Goal: Task Accomplishment & Management: Use online tool/utility

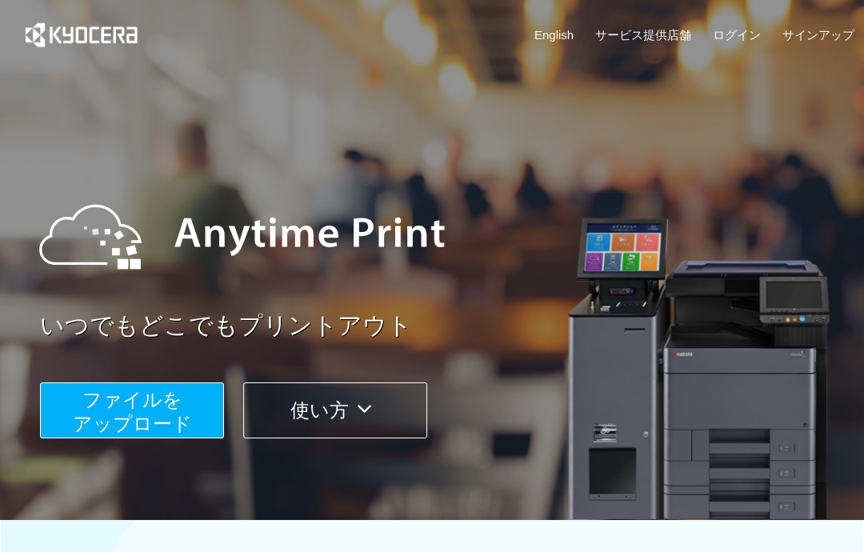
click at [154, 413] on span "ファイルを ​​アップロード" at bounding box center [132, 412] width 119 height 46
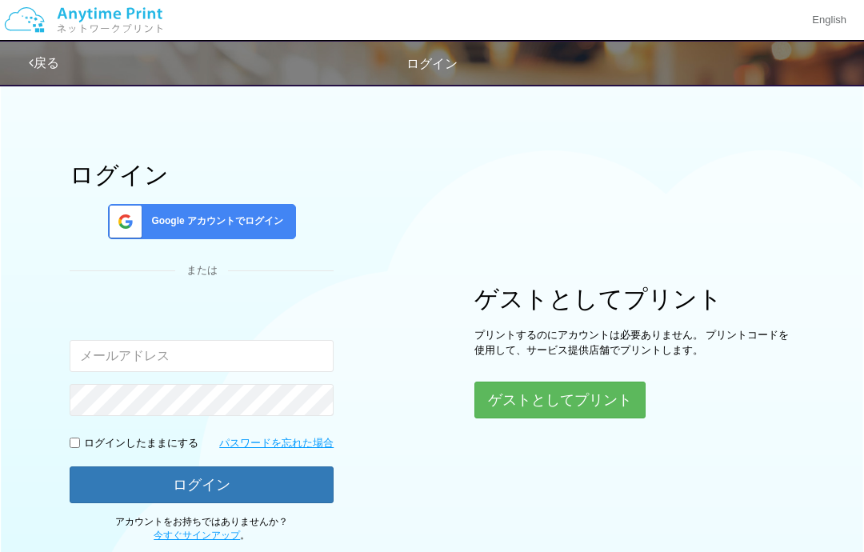
click at [575, 391] on button "ゲストとしてプリント" at bounding box center [560, 400] width 171 height 37
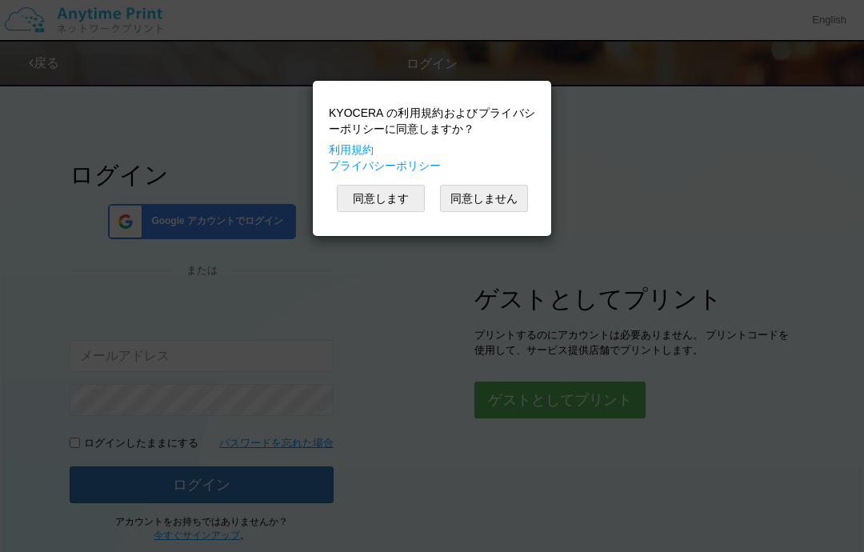
click at [501, 200] on button "同意しません" at bounding box center [484, 198] width 88 height 27
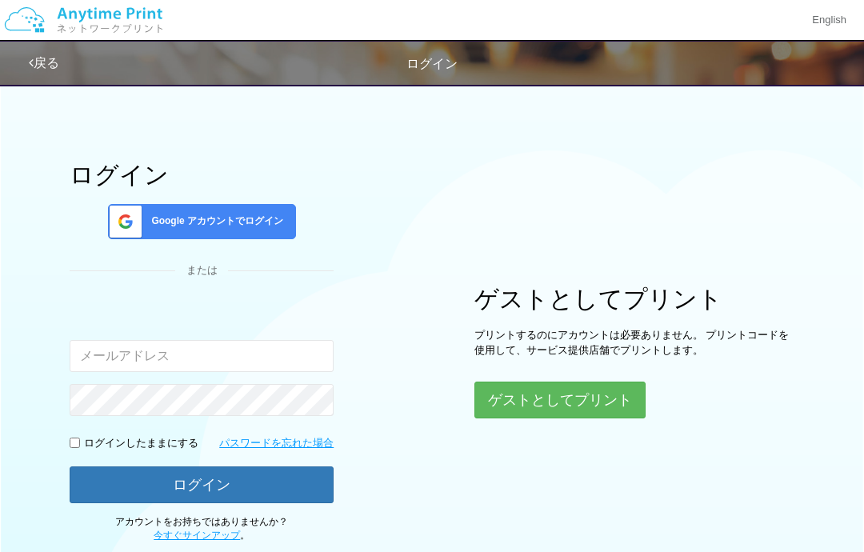
click at [560, 396] on button "ゲストとしてプリント" at bounding box center [560, 400] width 171 height 37
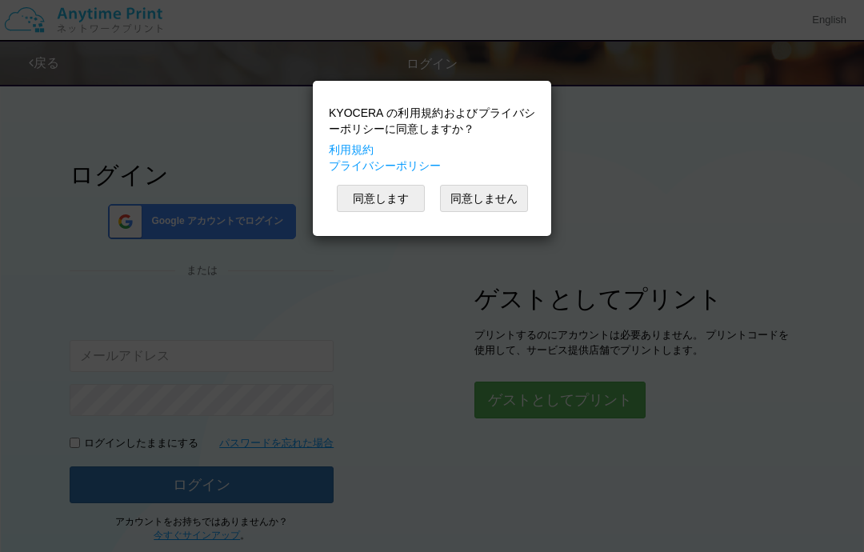
click at [394, 192] on button "同意します" at bounding box center [381, 198] width 88 height 27
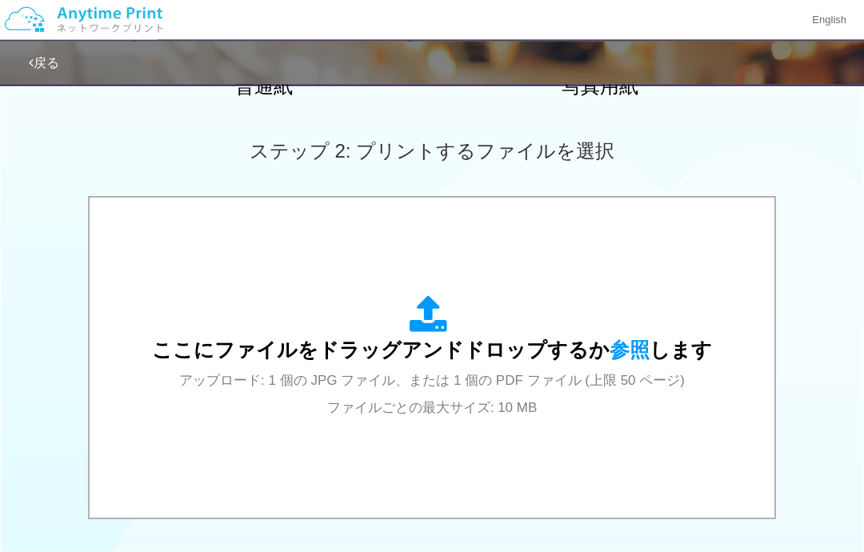
scroll to position [416, 0]
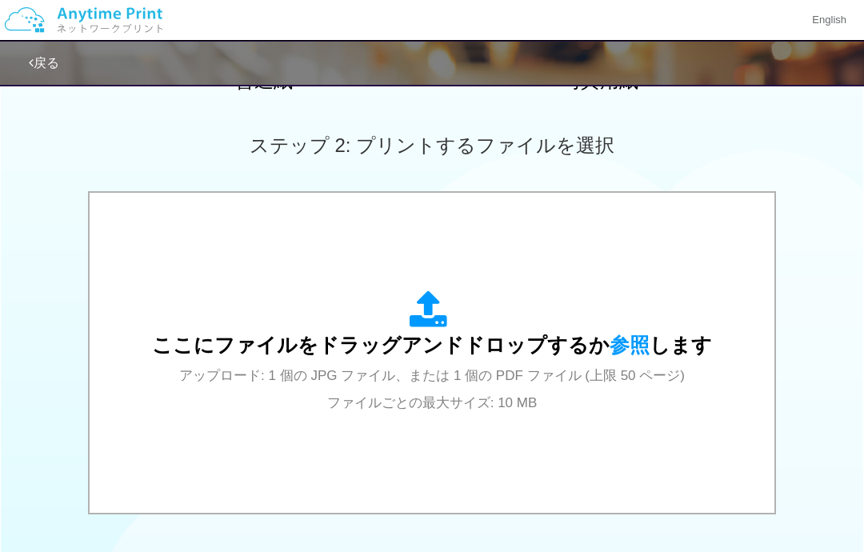
click at [554, 433] on div "ここにファイルをドラッグアンドドロップするか 参照 します アップロード: 1 個の JPG ファイル、または 1 個の PDF ファイル (上限 50 ペー…" at bounding box center [432, 353] width 653 height 288
click at [527, 420] on div "ここにファイルをドラッグアンドドロップするか 参照 します アップロード: 1 個の JPG ファイル、または 1 個の PDF ファイル (上限 50 ペー…" at bounding box center [432, 353] width 653 height 288
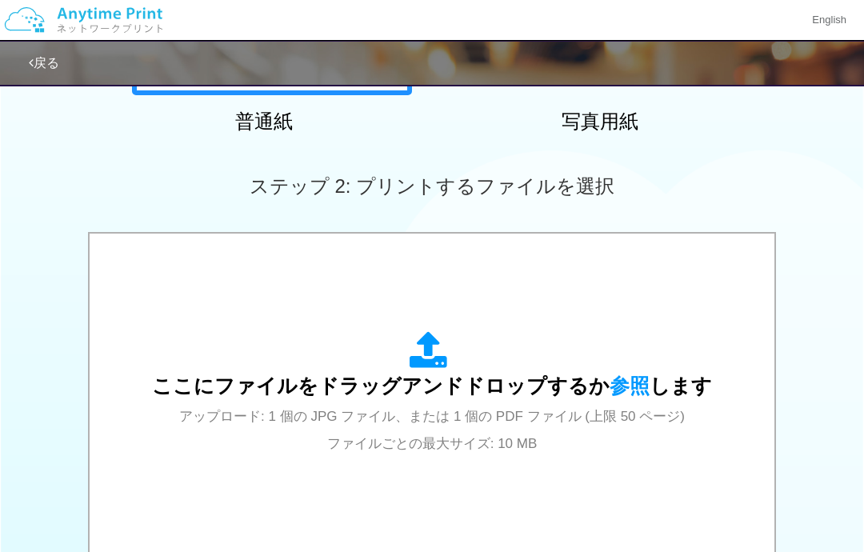
scroll to position [372, 0]
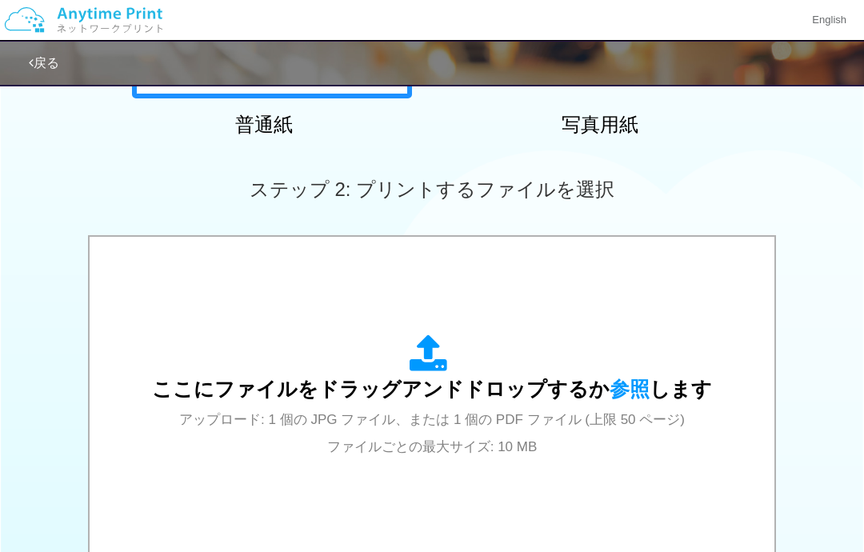
click at [596, 376] on div "ここにファイルをドラッグアンドドロップするか 参照 します アップロード: 1 個の JPG ファイル、または 1 個の PDF ファイル (上限 50 ペー…" at bounding box center [432, 397] width 560 height 125
click at [499, 347] on div "ここにファイルをドラッグアンドドロップするか 参照 します アップロード: 1 個の JPG ファイル、または 1 個の PDF ファイル (上限 50 ペー…" at bounding box center [432, 397] width 560 height 125
click at [541, 355] on div "ここにファイルをドラッグアンドドロップするか 参照 します アップロード: 1 個の JPG ファイル、または 1 個の PDF ファイル (上限 50 ペー…" at bounding box center [432, 397] width 560 height 125
click at [480, 363] on div "ここにファイルをドラッグアンドドロップするか 参照 します アップロード: 1 個の JPG ファイル、または 1 個の PDF ファイル (上限 50 ペー…" at bounding box center [432, 397] width 560 height 125
click at [588, 346] on div "ここにファイルをドラッグアンドドロップするか 参照 します アップロード: 1 個の JPG ファイル、または 1 個の PDF ファイル (上限 50 ペー…" at bounding box center [432, 397] width 560 height 125
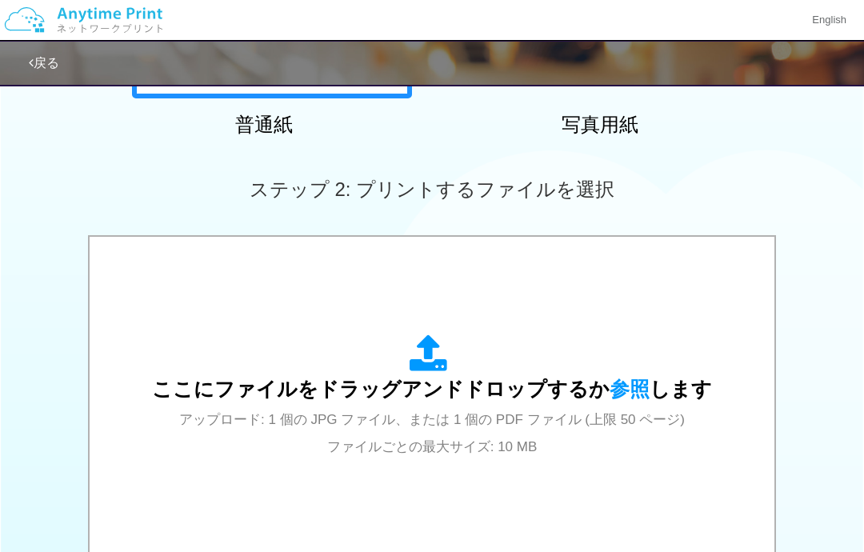
click at [619, 357] on div "ここにファイルをドラッグアンドドロップするか 参照 します アップロード: 1 個の JPG ファイル、または 1 個の PDF ファイル (上限 50 ペー…" at bounding box center [432, 397] width 560 height 125
click at [630, 339] on div "ここにファイルをドラッグアンドドロップするか 参照 します アップロード: 1 個の JPG ファイル、または 1 個の PDF ファイル (上限 50 ペー…" at bounding box center [432, 397] width 560 height 125
click at [662, 309] on div "ここにファイルをドラッグアンドドロップするか 参照 します アップロード: 1 個の JPG ファイル、または 1 個の PDF ファイル (上限 50 ペー…" at bounding box center [432, 397] width 653 height 288
click at [663, 290] on div "ここにファイルをドラッグアンドドロップするか 参照 します アップロード: 1 個の JPG ファイル、または 1 個の PDF ファイル (上限 50 ペー…" at bounding box center [432, 397] width 653 height 288
click at [676, 286] on div "ここにファイルをドラッグアンドドロップするか 参照 します アップロード: 1 個の JPG ファイル、または 1 個の PDF ファイル (上限 50 ペー…" at bounding box center [432, 397] width 653 height 288
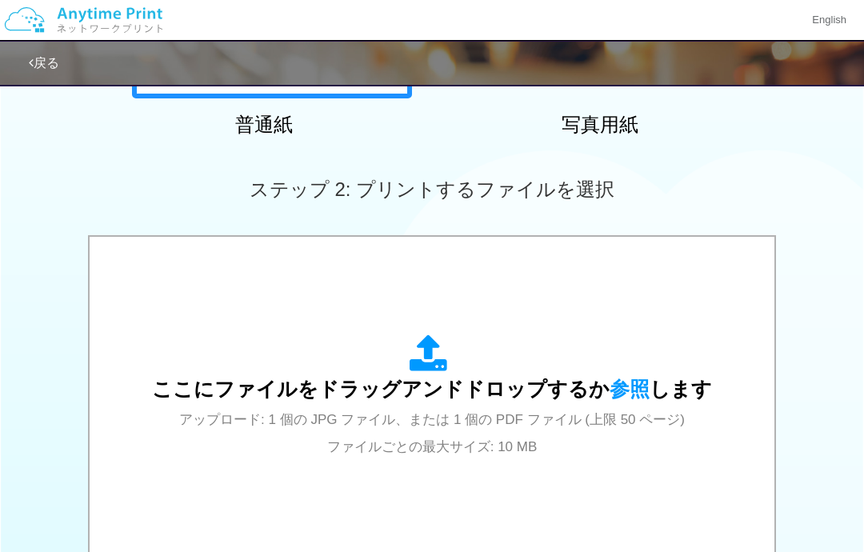
click at [690, 288] on div "ここにファイルをドラッグアンドドロップするか 参照 します アップロード: 1 個の JPG ファイル、または 1 個の PDF ファイル (上限 50 ペー…" at bounding box center [432, 397] width 653 height 288
click at [695, 291] on div "ここにファイルをドラッグアンドドロップするか 参照 します アップロード: 1 個の JPG ファイル、または 1 個の PDF ファイル (上限 50 ペー…" at bounding box center [432, 397] width 653 height 288
click at [695, 295] on div "ここにファイルをドラッグアンドドロップするか 参照 します アップロード: 1 個の JPG ファイル、または 1 個の PDF ファイル (上限 50 ペー…" at bounding box center [432, 397] width 653 height 288
click at [676, 313] on div "ここにファイルをドラッグアンドドロップするか 参照 します アップロード: 1 個の JPG ファイル、または 1 個の PDF ファイル (上限 50 ペー…" at bounding box center [432, 397] width 653 height 288
click at [623, 336] on div "ここにファイルをドラッグアンドドロップするか 参照 します アップロード: 1 個の JPG ファイル、または 1 個の PDF ファイル (上限 50 ペー…" at bounding box center [432, 397] width 560 height 125
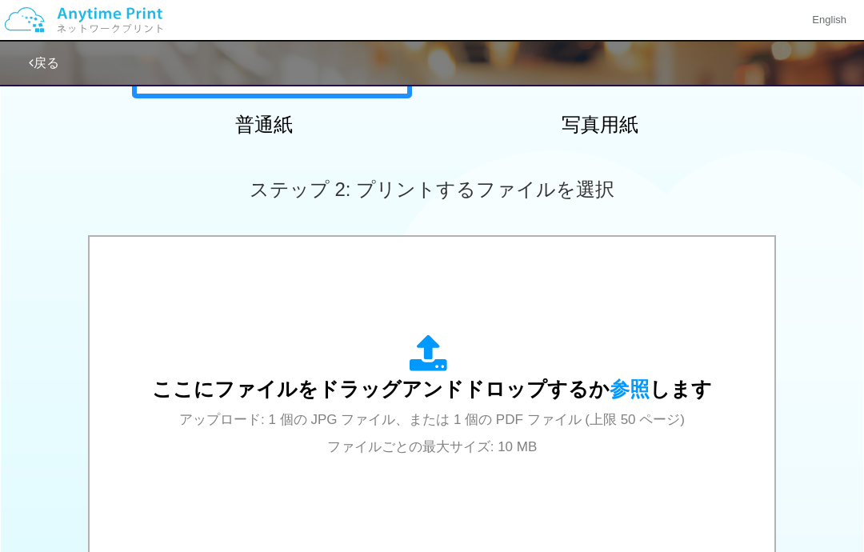
click at [540, 387] on span "ここにファイルをドラッグアンドドロップするか 参照 します" at bounding box center [432, 389] width 560 height 22
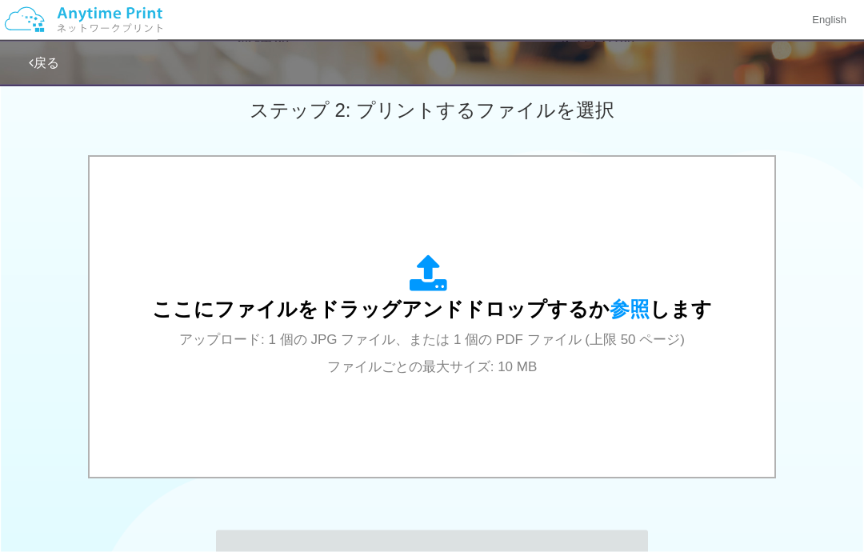
scroll to position [452, 0]
click at [279, 370] on div "ここにファイルをドラッグアンドドロップするか 参照 します アップロード: 1 個の JPG ファイル、または 1 個の PDF ファイル (上限 50 ペー…" at bounding box center [432, 317] width 560 height 125
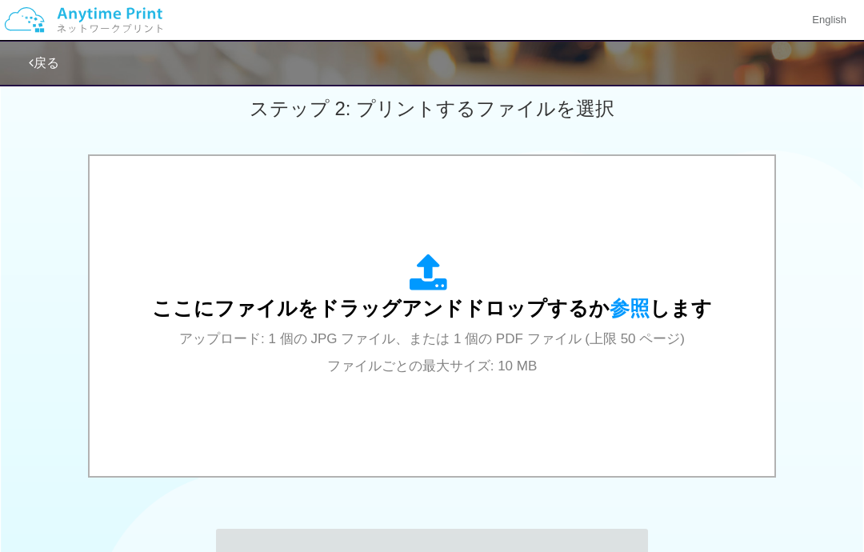
click at [44, 443] on div "ここにファイルをドラッグアンドドロップするか 参照 します アップロード: 1 個の JPG ファイル、または 1 個の PDF ファイル (上限 50 ペー…" at bounding box center [432, 317] width 864 height 327
click at [58, 380] on div "ここにファイルをドラッグアンドドロップするか 参照 します アップロード: 1 個の JPG ファイル、または 1 個の PDF ファイル (上限 50 ペー…" at bounding box center [432, 317] width 864 height 327
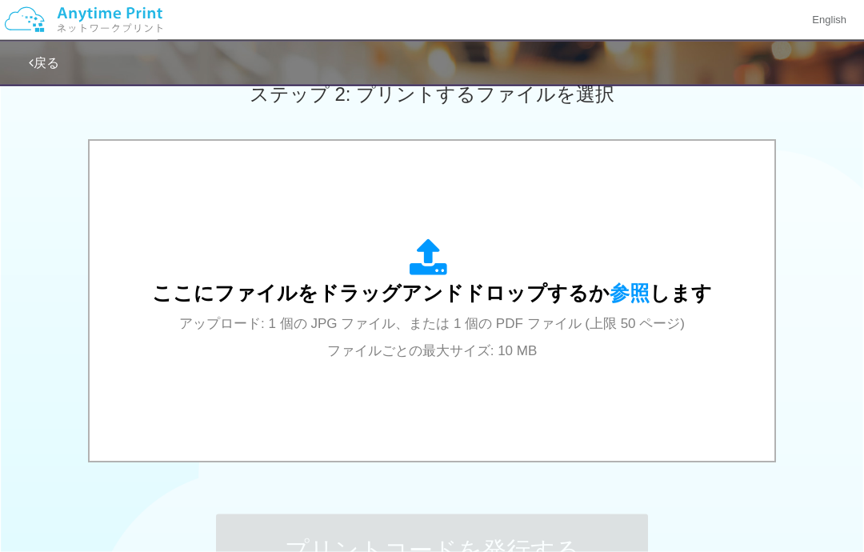
scroll to position [468, 0]
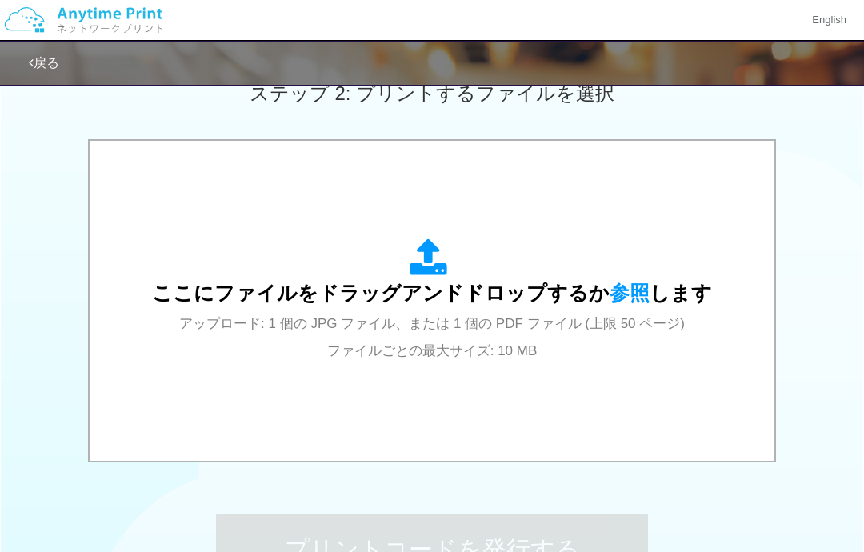
click at [139, 343] on div "ここにファイルをドラッグアンドドロップするか 参照 します アップロード: 1 個の JPG ファイル、または 1 個の PDF ファイル (上限 50 ペー…" at bounding box center [432, 301] width 653 height 288
click at [63, 191] on div "ここにファイルをドラッグアンドドロップするか 参照 します アップロード: 1 個の JPG ファイル、または 1 個の PDF ファイル (上限 50 ペー…" at bounding box center [432, 302] width 864 height 327
click at [157, 291] on div "ここにファイルをドラッグアンドドロップするか 参照 します アップロード: 1 個の JPG ファイル、または 1 個の PDF ファイル (上限 50 ペー…" at bounding box center [432, 301] width 653 height 288
click at [178, 332] on div "ここにファイルをドラッグアンドドロップするか 参照 します アップロード: 1 個の JPG ファイル、または 1 個の PDF ファイル (上限 50 ペー…" at bounding box center [432, 301] width 560 height 125
click at [245, 355] on div "ここにファイルをドラッグアンドドロップするか 参照 します アップロード: 1 個の JPG ファイル、または 1 個の PDF ファイル (上限 50 ペー…" at bounding box center [432, 301] width 560 height 125
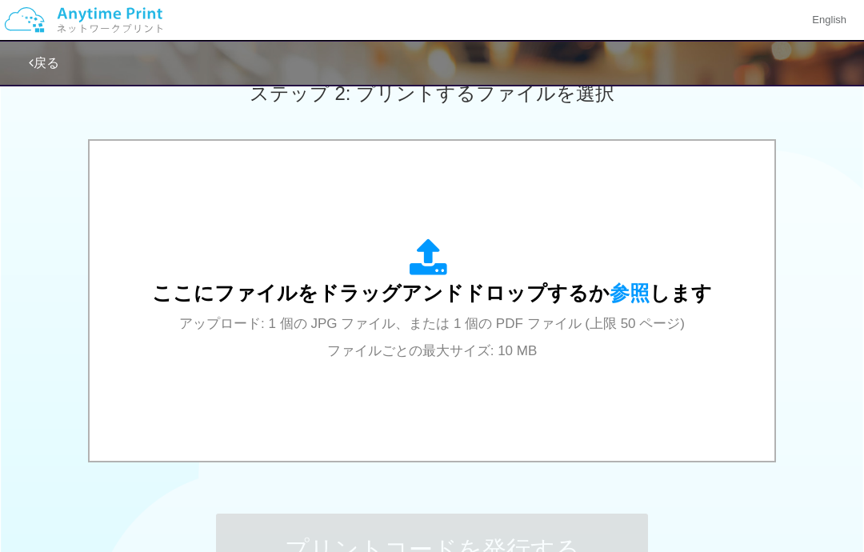
click at [420, 253] on icon at bounding box center [432, 259] width 45 height 40
click at [616, 285] on span "参照" at bounding box center [630, 293] width 40 height 22
click at [417, 338] on div "ここにファイルをドラッグアンドドロップするか 参照 します アップロード: 1 個の JPG ファイル、または 1 個の PDF ファイル (上限 50 ペー…" at bounding box center [432, 301] width 560 height 125
click at [393, 393] on div "ここにファイルをドラッグアンドドロップするか 参照 します アップロード: 1 個の JPG ファイル、または 1 個の PDF ファイル (上限 50 ペー…" at bounding box center [432, 301] width 653 height 288
click at [616, 299] on span "参照" at bounding box center [630, 293] width 40 height 22
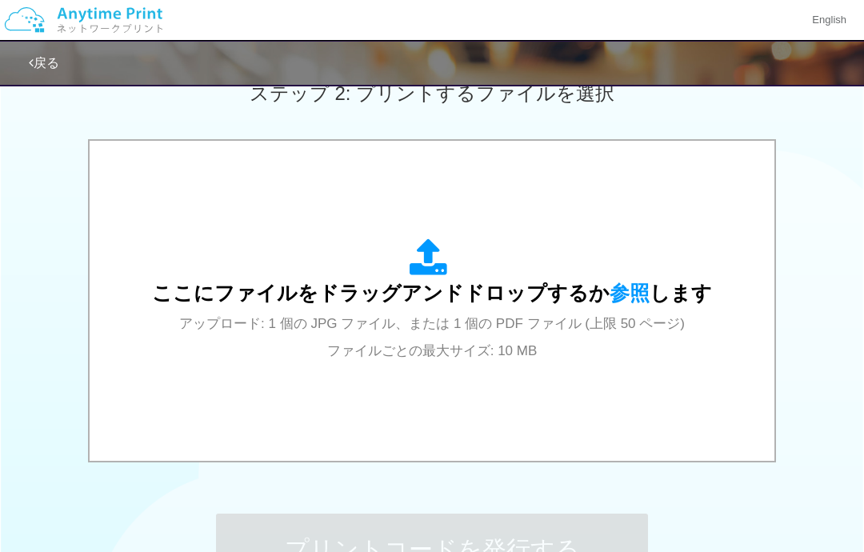
click at [642, 307] on div "ここにファイルをドラッグアンドドロップするか 参照 します アップロード: 1 個の JPG ファイル、または 1 個の PDF ファイル (上限 50 ペー…" at bounding box center [432, 301] width 560 height 125
click at [432, 262] on icon at bounding box center [432, 259] width 45 height 40
click at [373, 313] on div "ここにファイルをドラッグアンドドロップするか 参照 します アップロード: 1 個の JPG ファイル、または 1 個の PDF ファイル (上限 50 ペー…" at bounding box center [432, 301] width 560 height 125
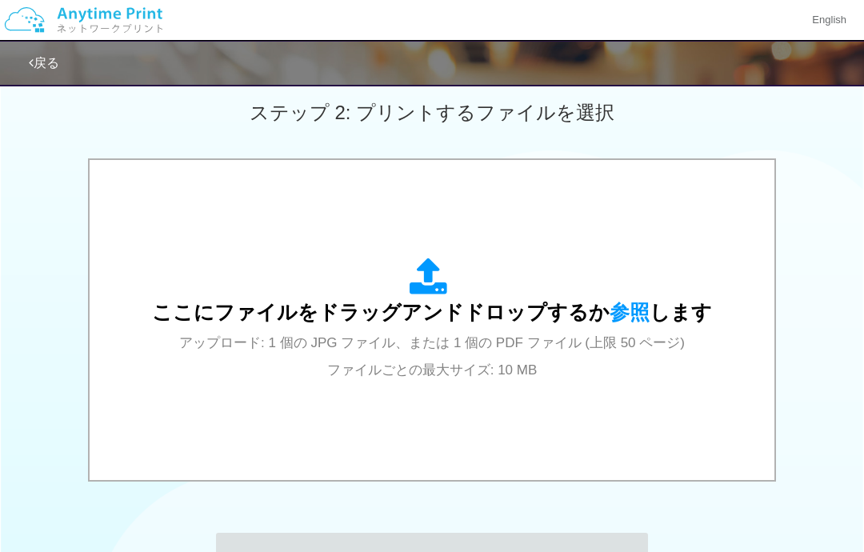
scroll to position [370, 0]
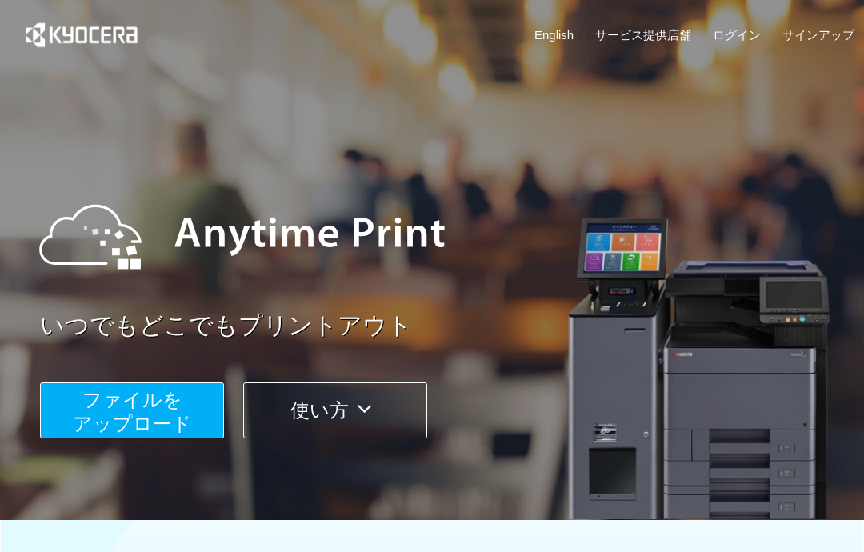
click at [187, 418] on span "ファイルを ​​アップロード" at bounding box center [132, 412] width 119 height 46
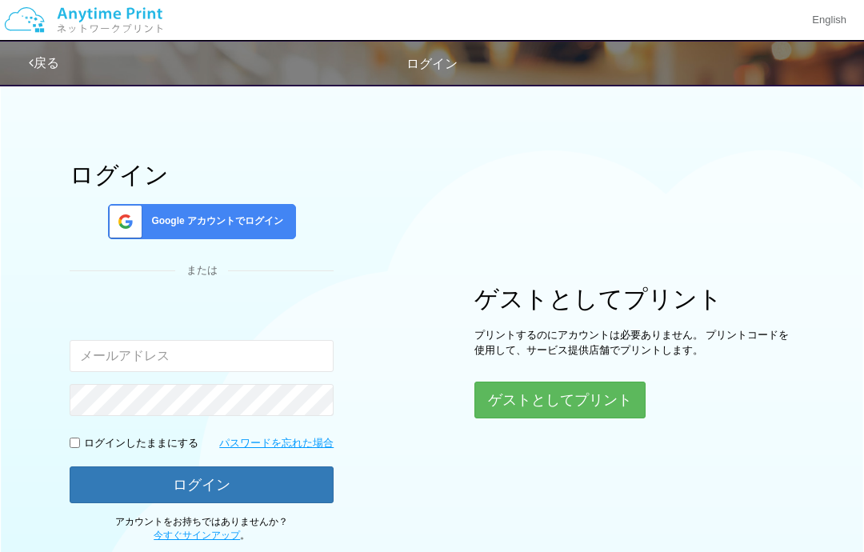
click at [612, 393] on button "ゲストとしてプリント" at bounding box center [560, 400] width 171 height 37
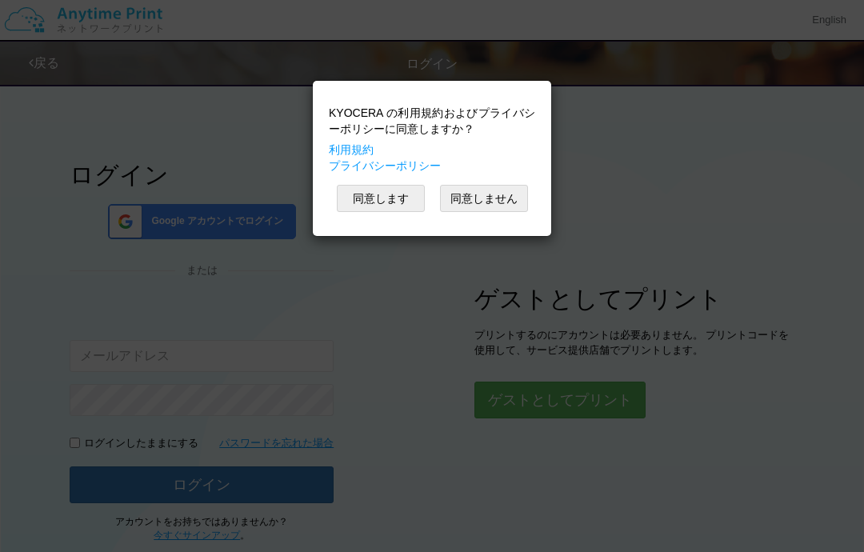
click at [404, 195] on button "同意します" at bounding box center [381, 198] width 88 height 27
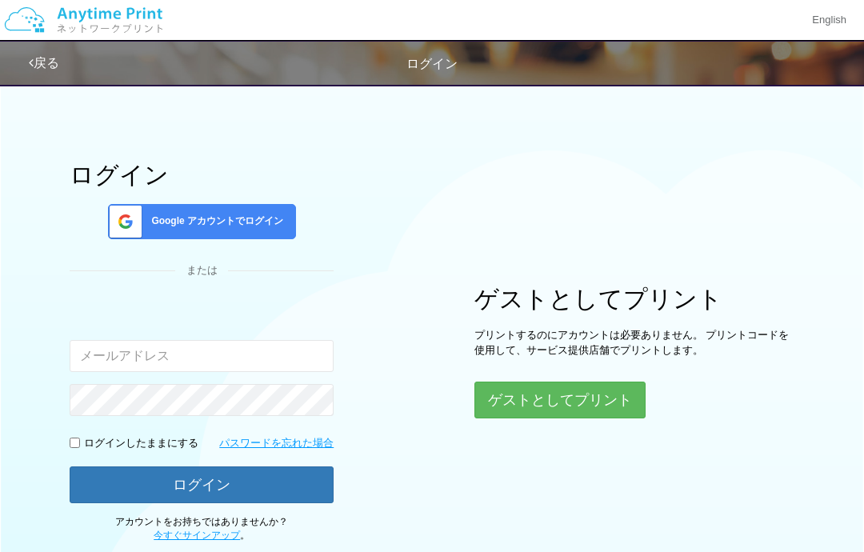
click at [592, 403] on button "ゲストとしてプリント" at bounding box center [560, 400] width 171 height 37
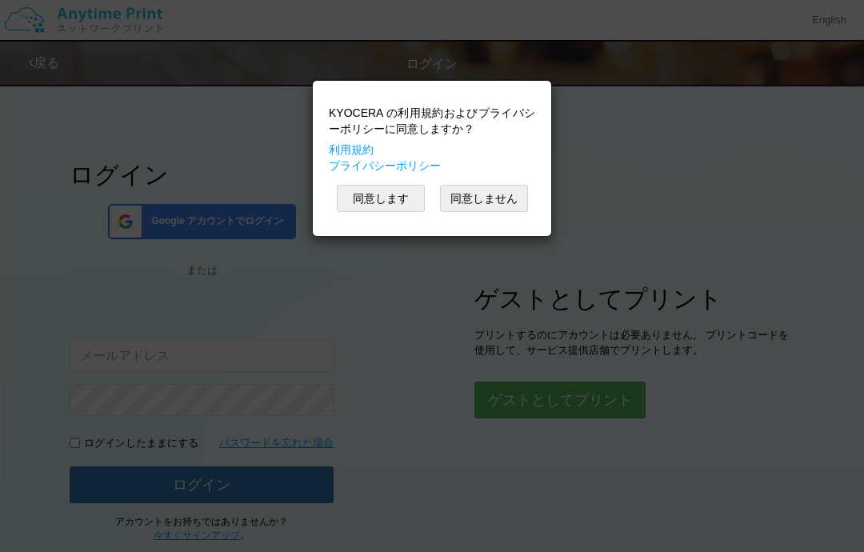
click at [399, 208] on button "同意します" at bounding box center [381, 198] width 88 height 27
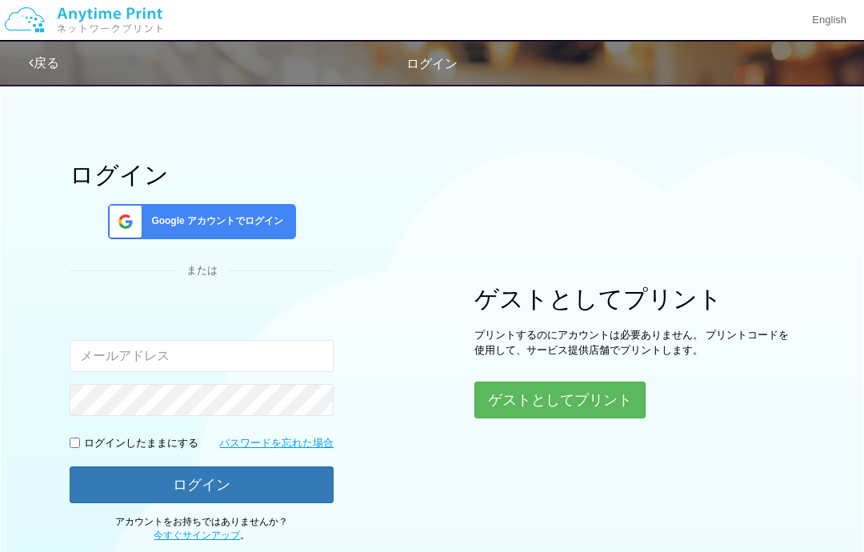
click at [604, 395] on button "ゲストとしてプリント" at bounding box center [560, 400] width 171 height 37
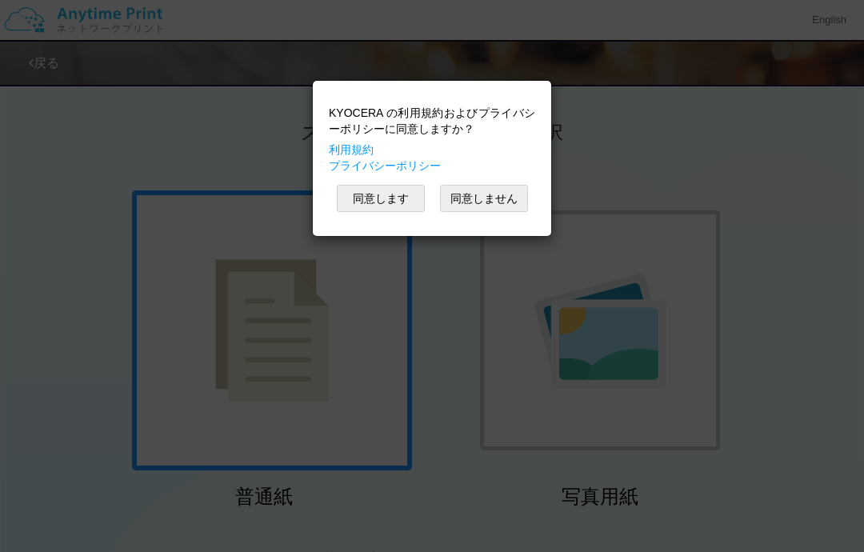
click at [402, 196] on button "同意します" at bounding box center [381, 198] width 88 height 27
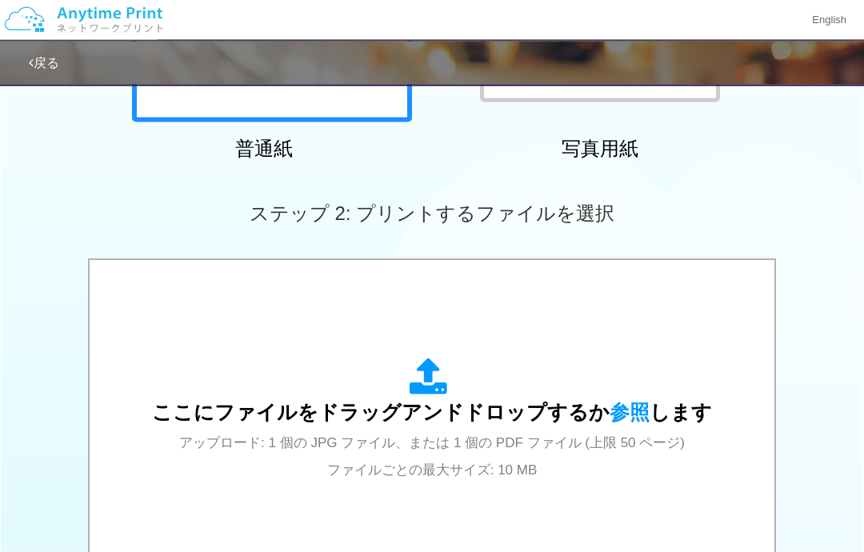
scroll to position [349, 0]
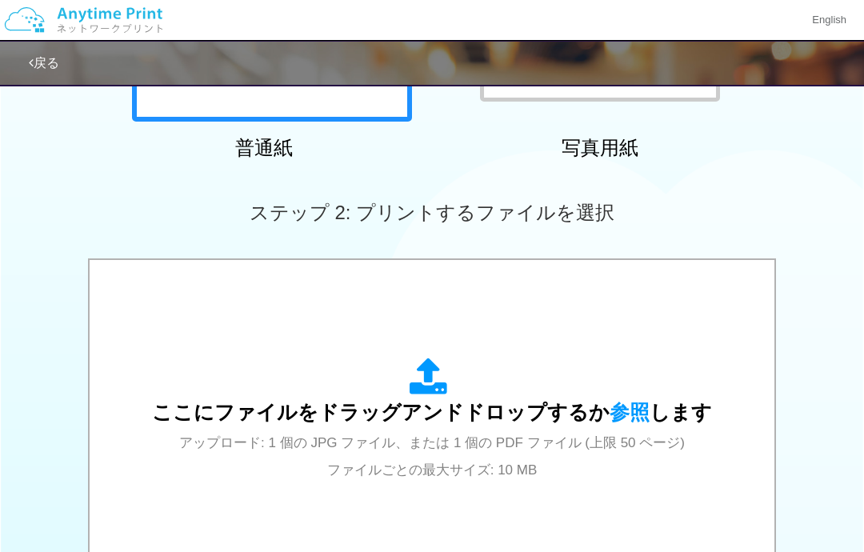
click at [432, 373] on icon at bounding box center [432, 378] width 45 height 40
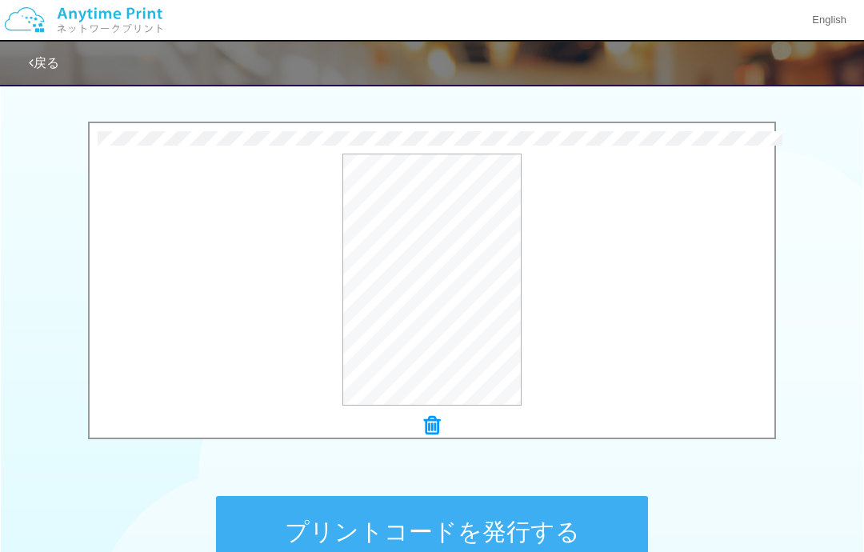
scroll to position [483, 0]
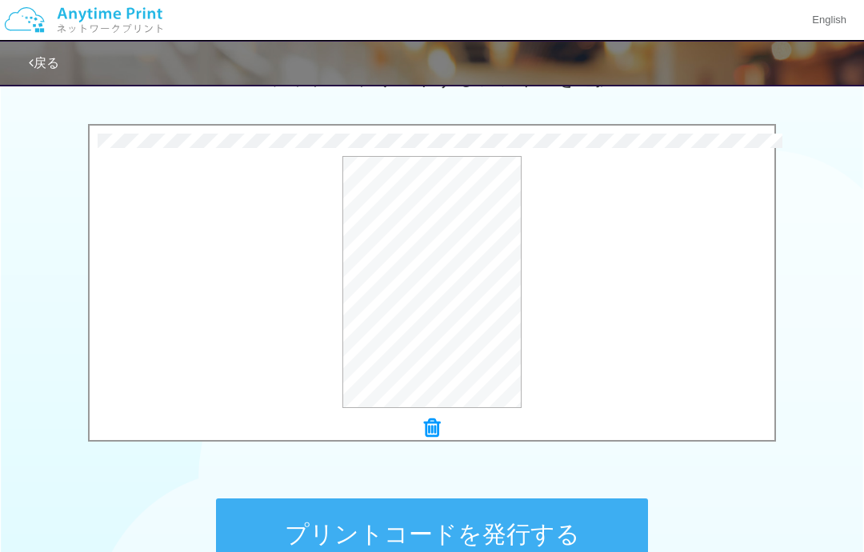
click at [448, 418] on div at bounding box center [432, 429] width 685 height 22
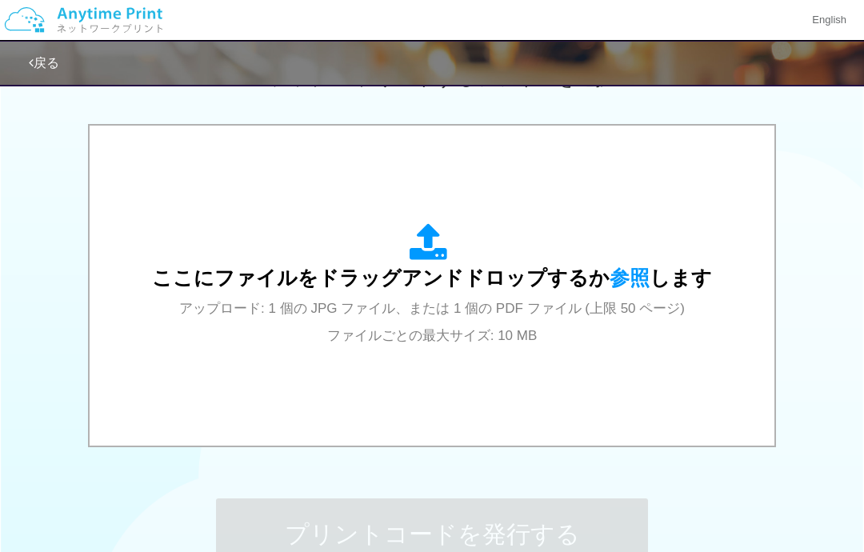
click at [586, 299] on div "ここにファイルをドラッグアンドドロップするか 参照 します アップロード: 1 個の JPG ファイル、または 1 個の PDF ファイル (上限 50 ペー…" at bounding box center [432, 285] width 560 height 125
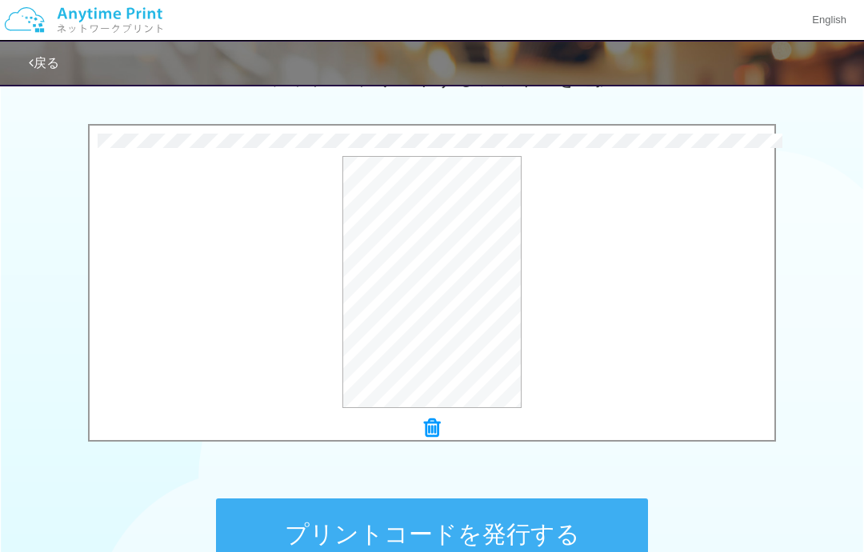
click at [0, 0] on button "プレビュー" at bounding box center [0, 0] width 0 height 0
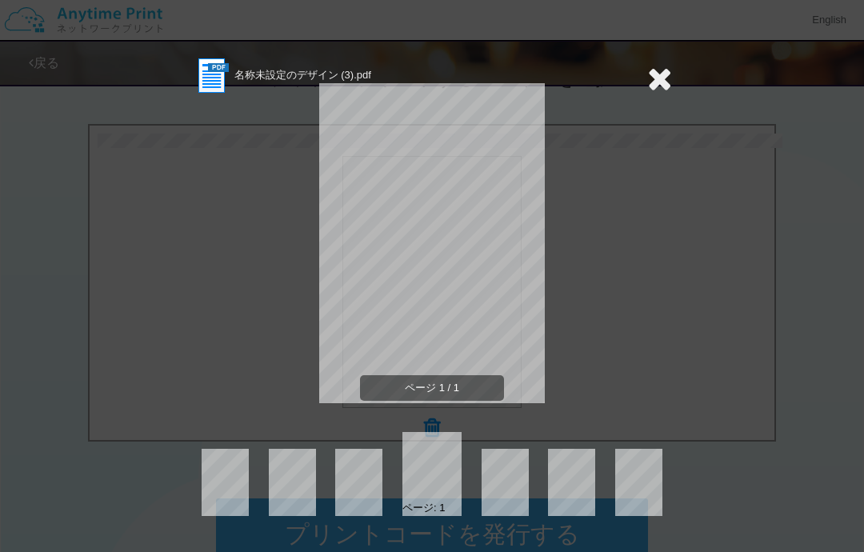
click at [669, 68] on icon at bounding box center [660, 78] width 25 height 32
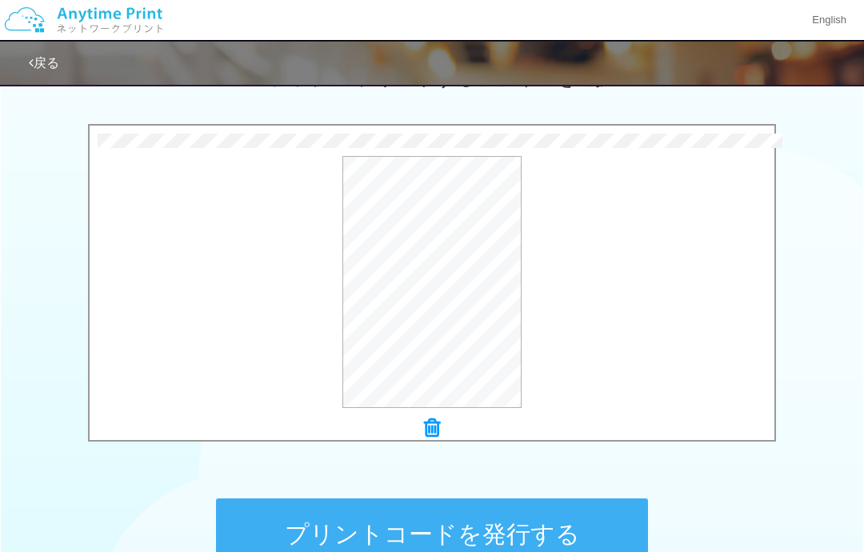
click at [497, 526] on button "プリントコードを発行する" at bounding box center [432, 535] width 432 height 72
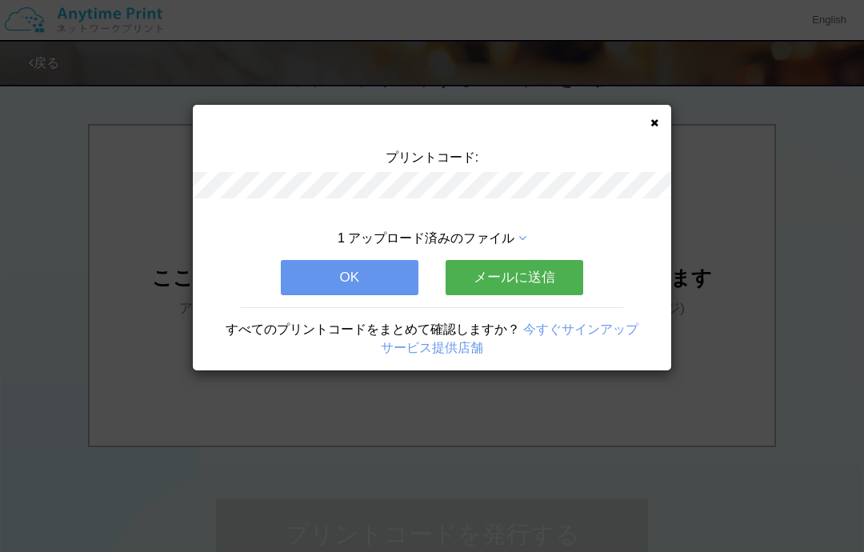
scroll to position [0, 0]
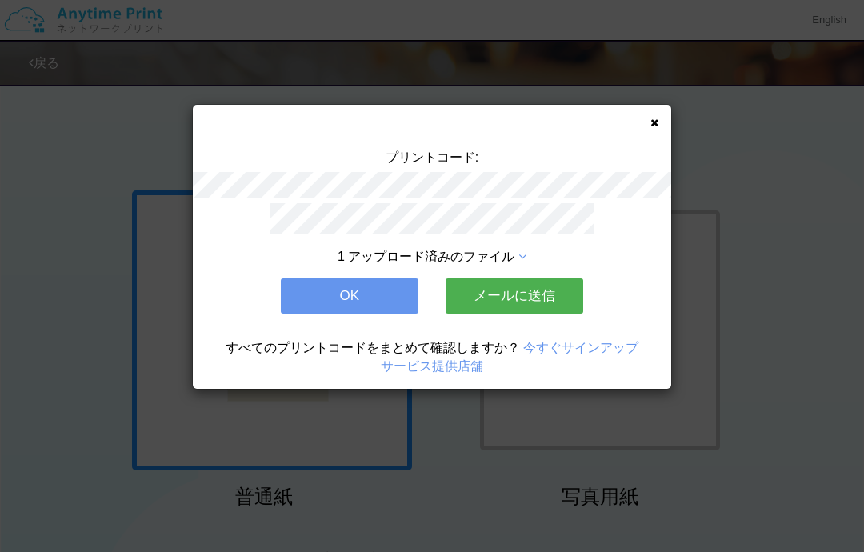
click at [357, 288] on button "OK" at bounding box center [350, 296] width 138 height 35
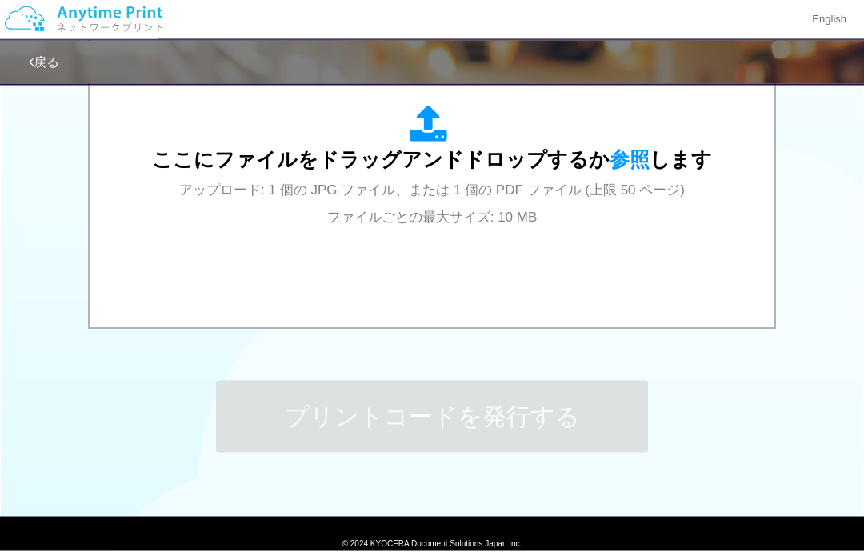
scroll to position [600, 0]
